Goal: Use online tool/utility: Utilize a website feature to perform a specific function

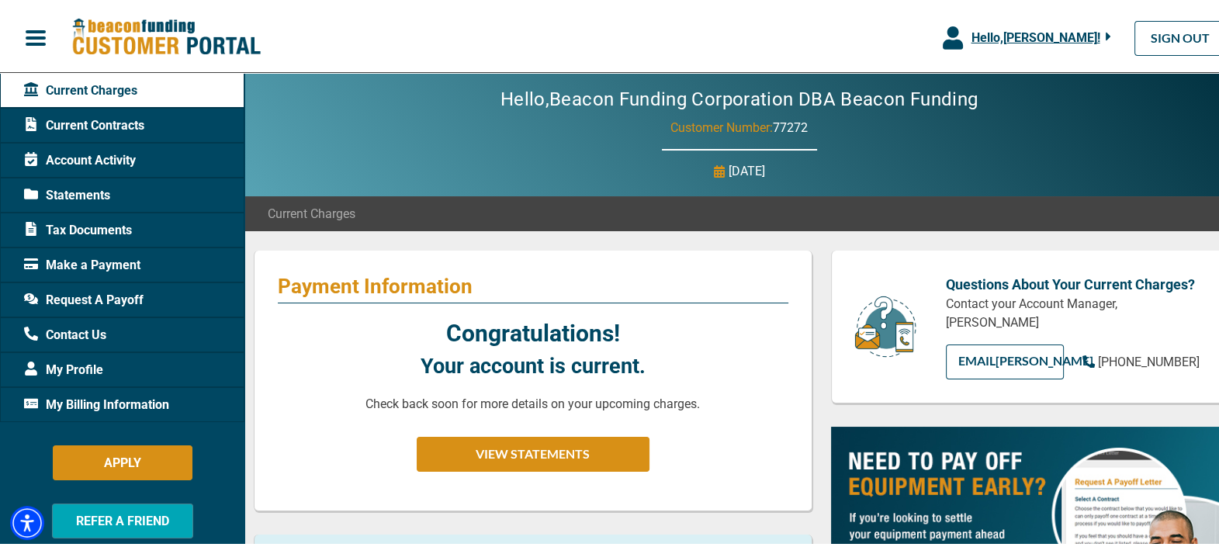
click at [1033, 29] on span "Hello, [PERSON_NAME] !" at bounding box center [1035, 34] width 129 height 15
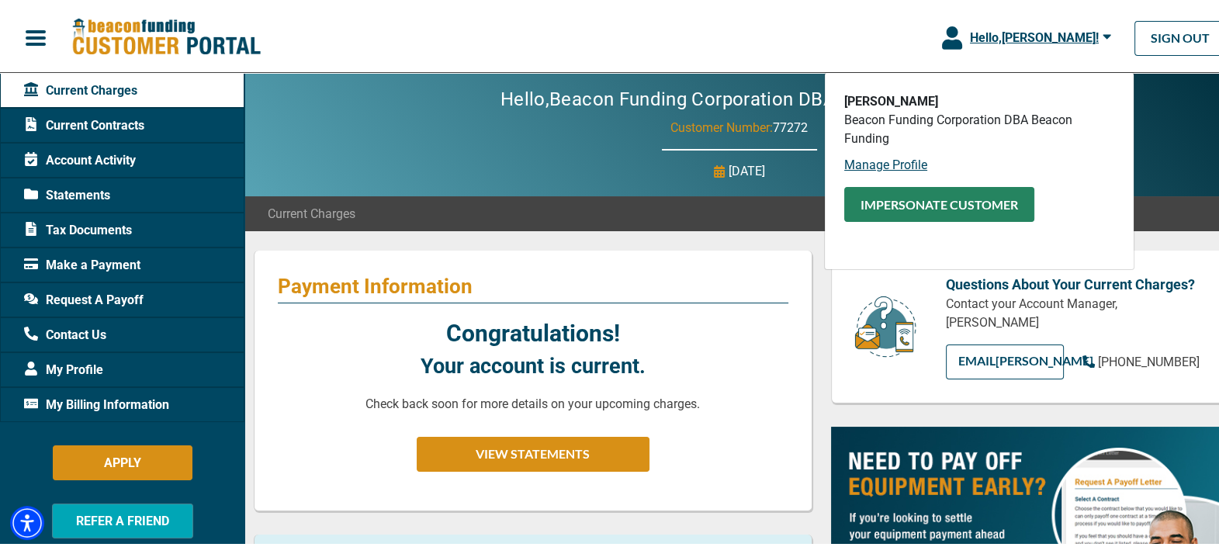
click at [912, 205] on button "Impersonate Customer" at bounding box center [939, 201] width 190 height 35
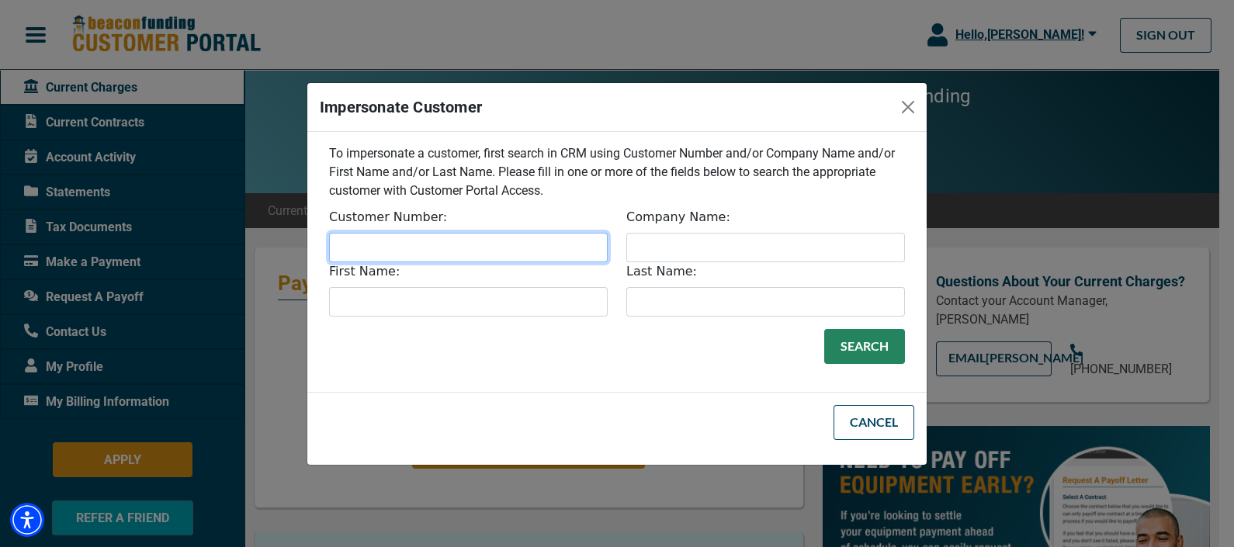
click at [435, 251] on input "Customer Number:" at bounding box center [468, 247] width 279 height 29
paste input "31634"
type input "31634"
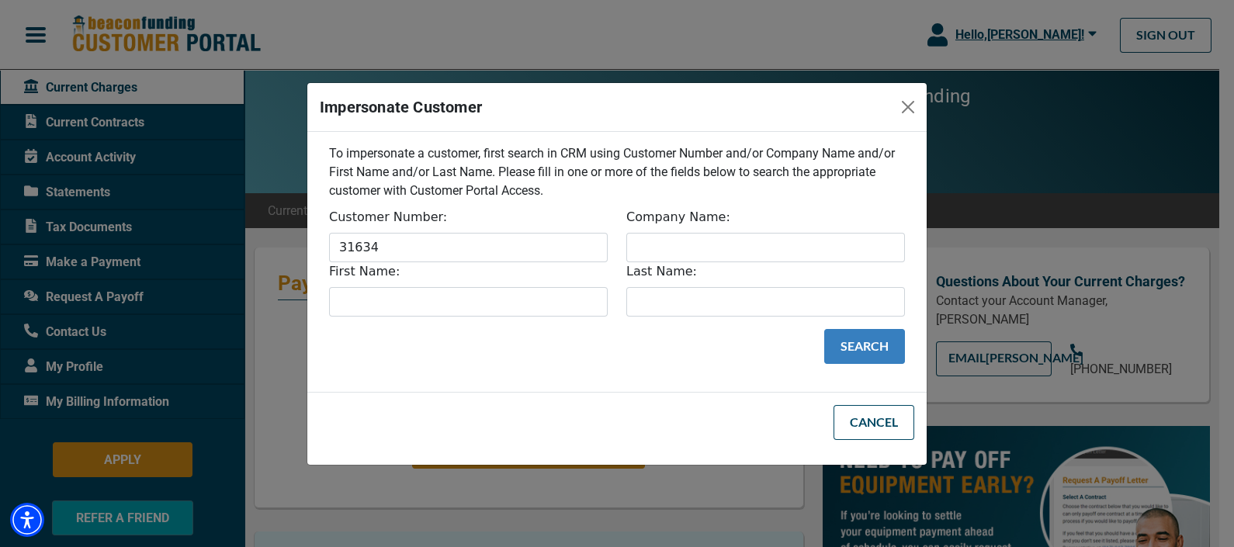
click at [865, 351] on button "Search" at bounding box center [864, 346] width 81 height 35
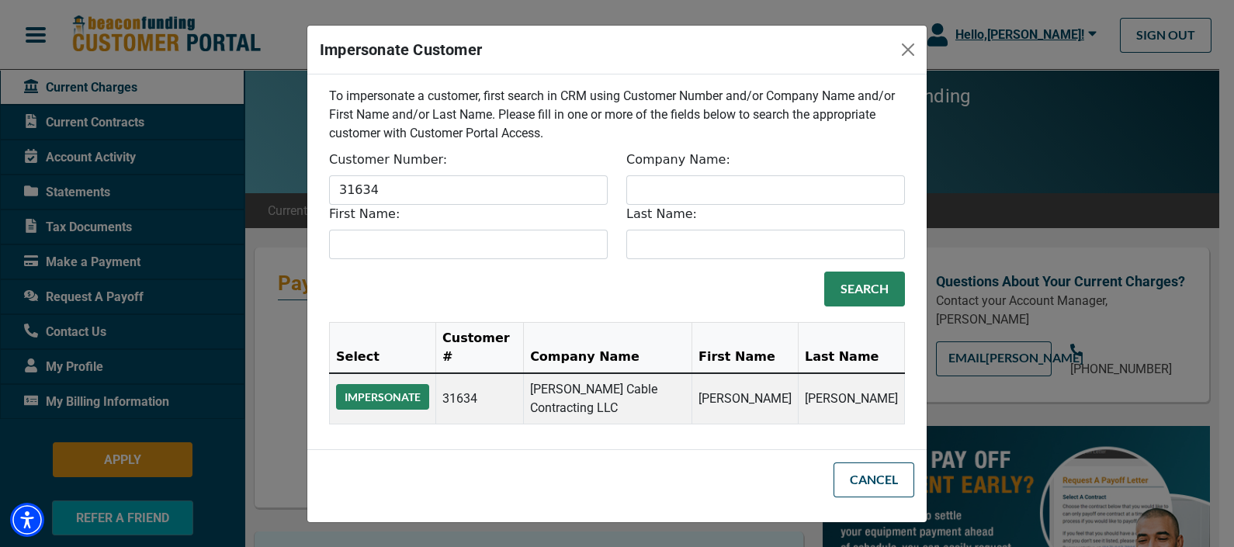
click at [397, 389] on button "Impersonate" at bounding box center [382, 397] width 93 height 26
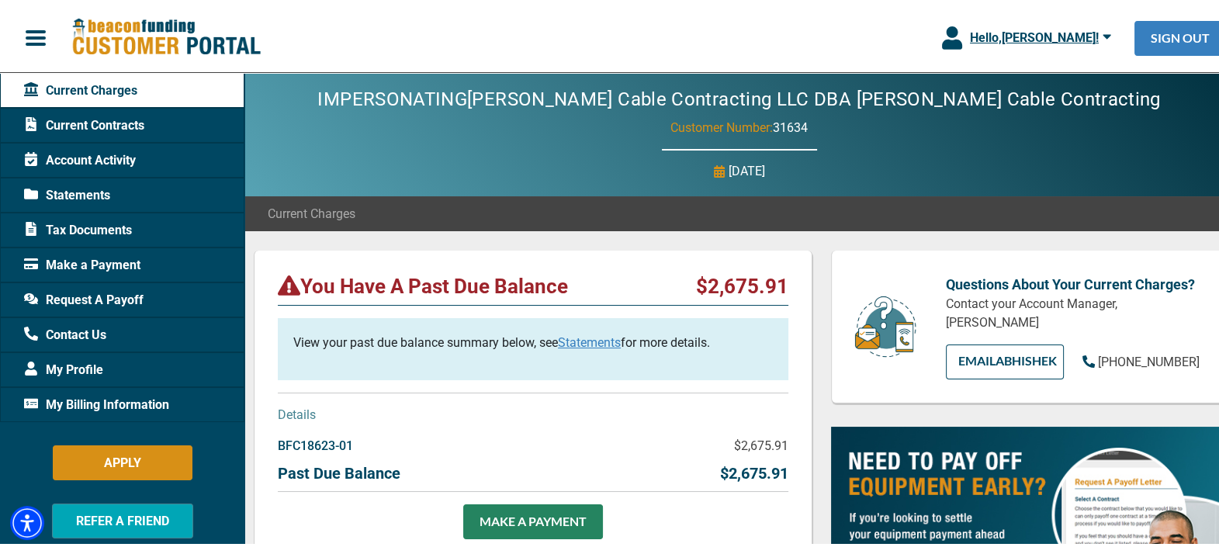
click at [1153, 25] on link "SIGN OUT" at bounding box center [1180, 35] width 92 height 35
